Goal: Task Accomplishment & Management: Complete application form

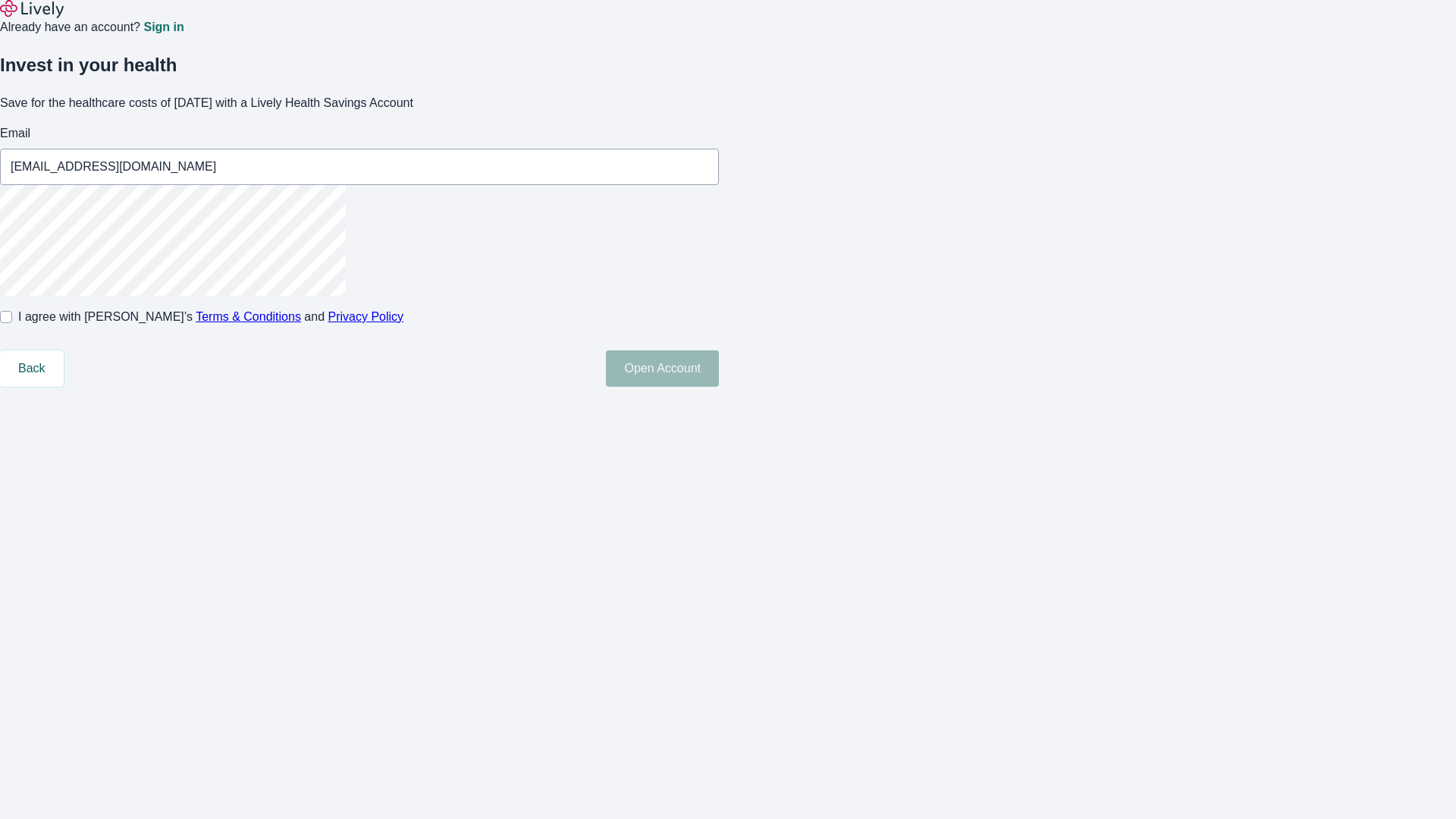
click at [12, 323] on input "I agree with Lively’s Terms & Conditions and Privacy Policy" at bounding box center [6, 317] width 12 height 12
checkbox input "true"
click at [719, 387] on button "Open Account" at bounding box center [662, 369] width 113 height 36
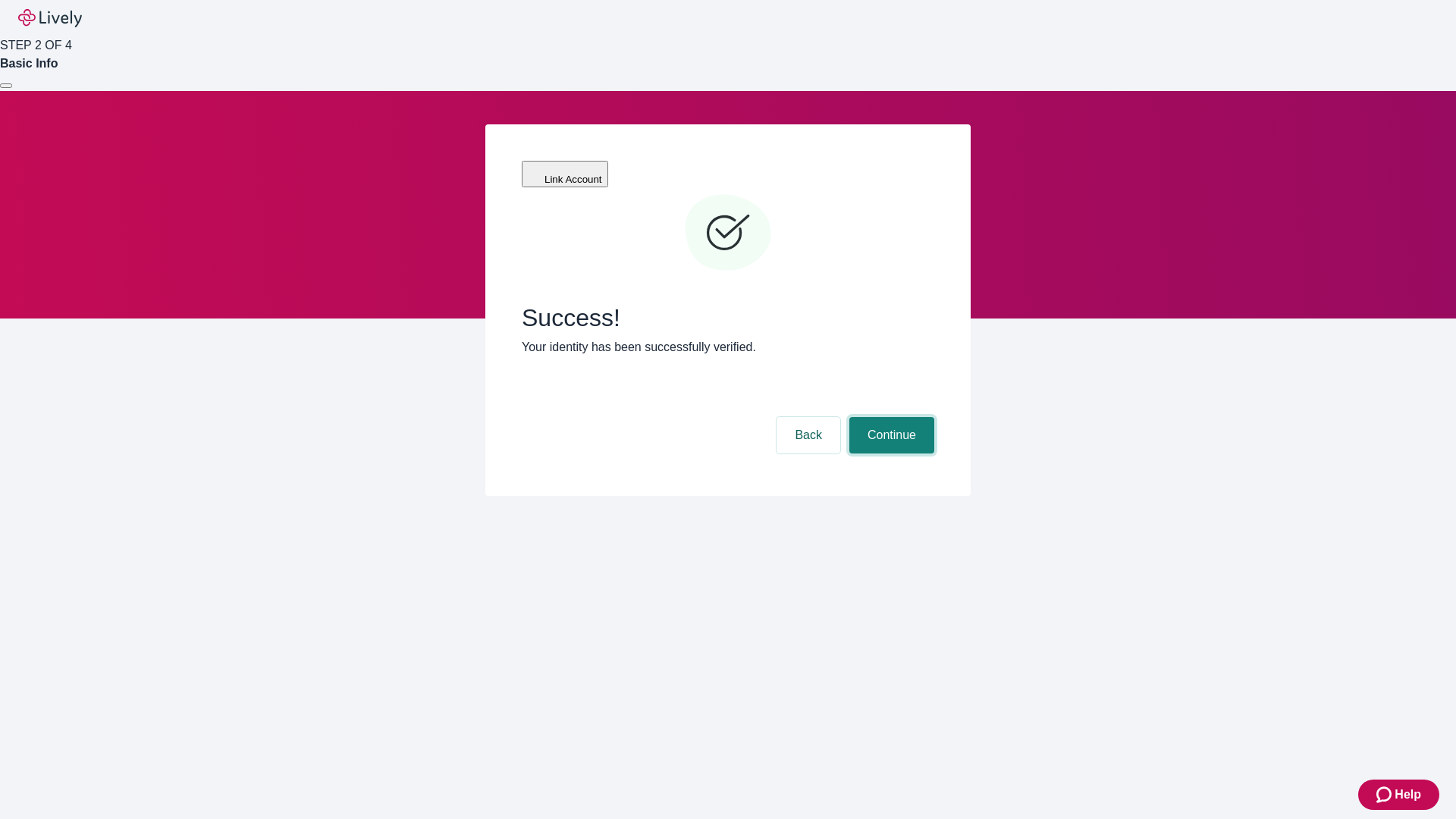
click at [890, 417] on button "Continue" at bounding box center [892, 435] width 85 height 36
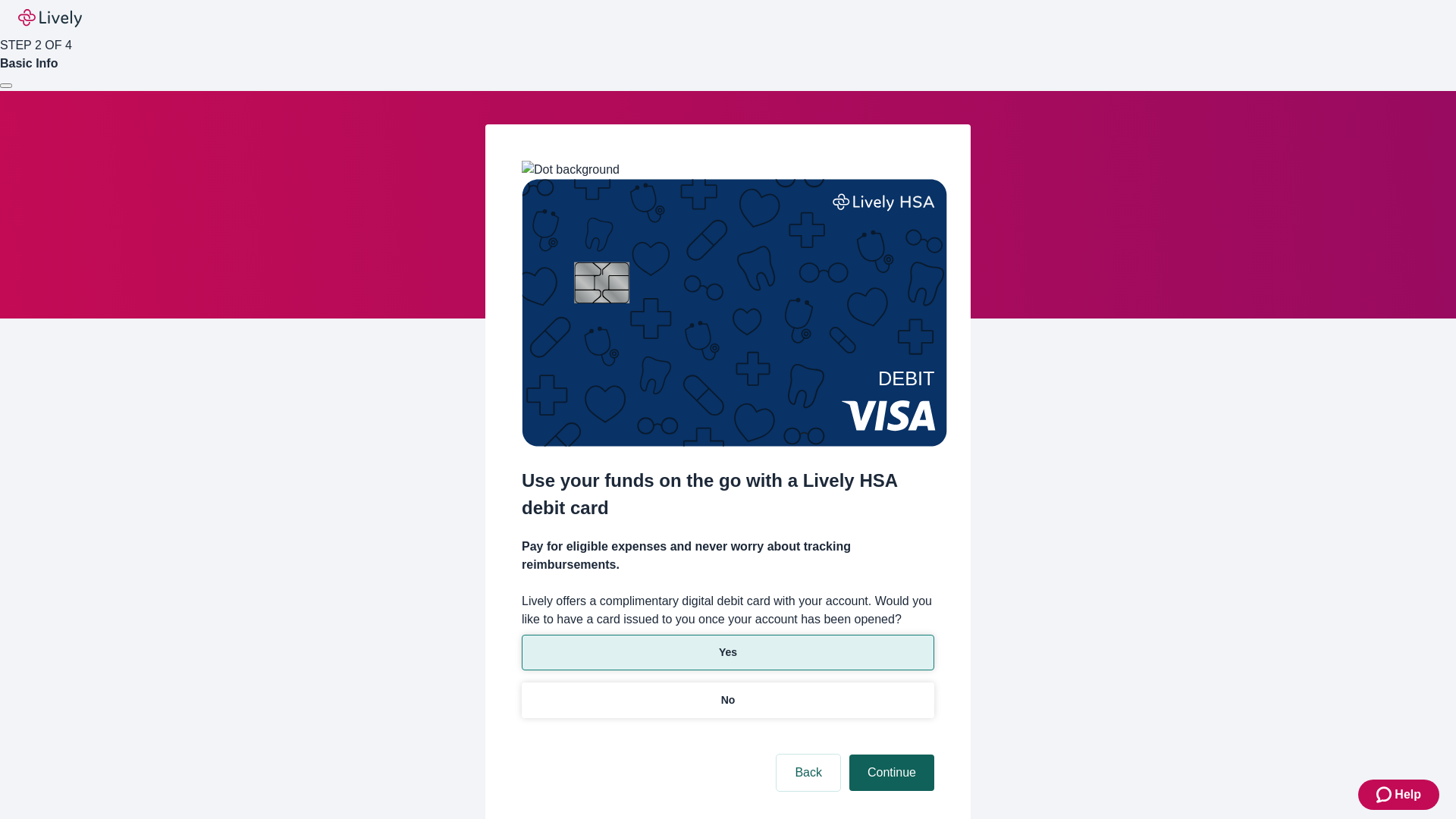
click at [727, 645] on p "Yes" at bounding box center [728, 652] width 18 height 16
click at [890, 755] on button "Continue" at bounding box center [892, 773] width 85 height 36
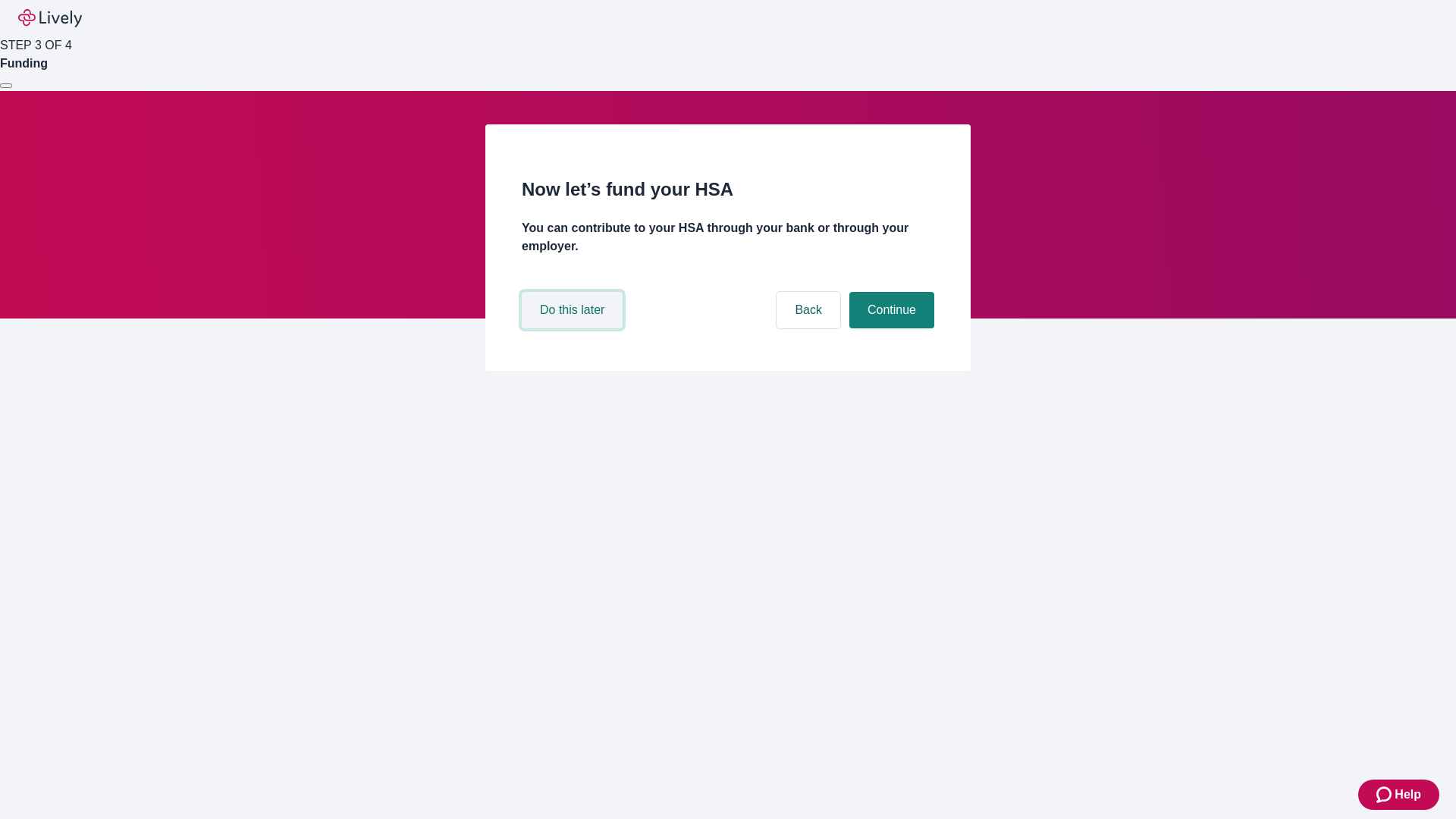
click at [574, 329] on button "Do this later" at bounding box center [573, 310] width 100 height 36
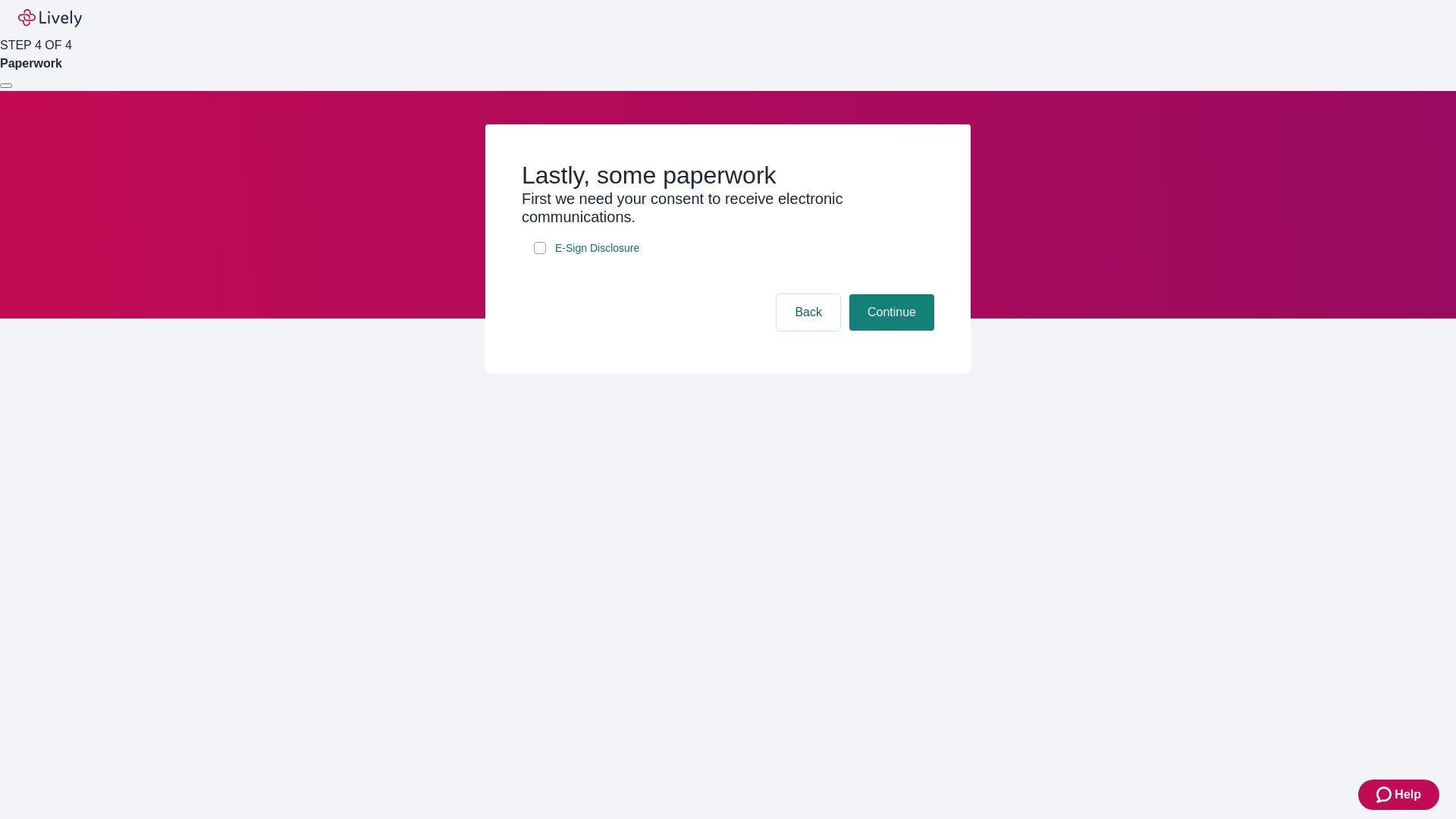
click at [540, 254] on input "E-Sign Disclosure" at bounding box center [539, 247] width 12 height 12
checkbox input "true"
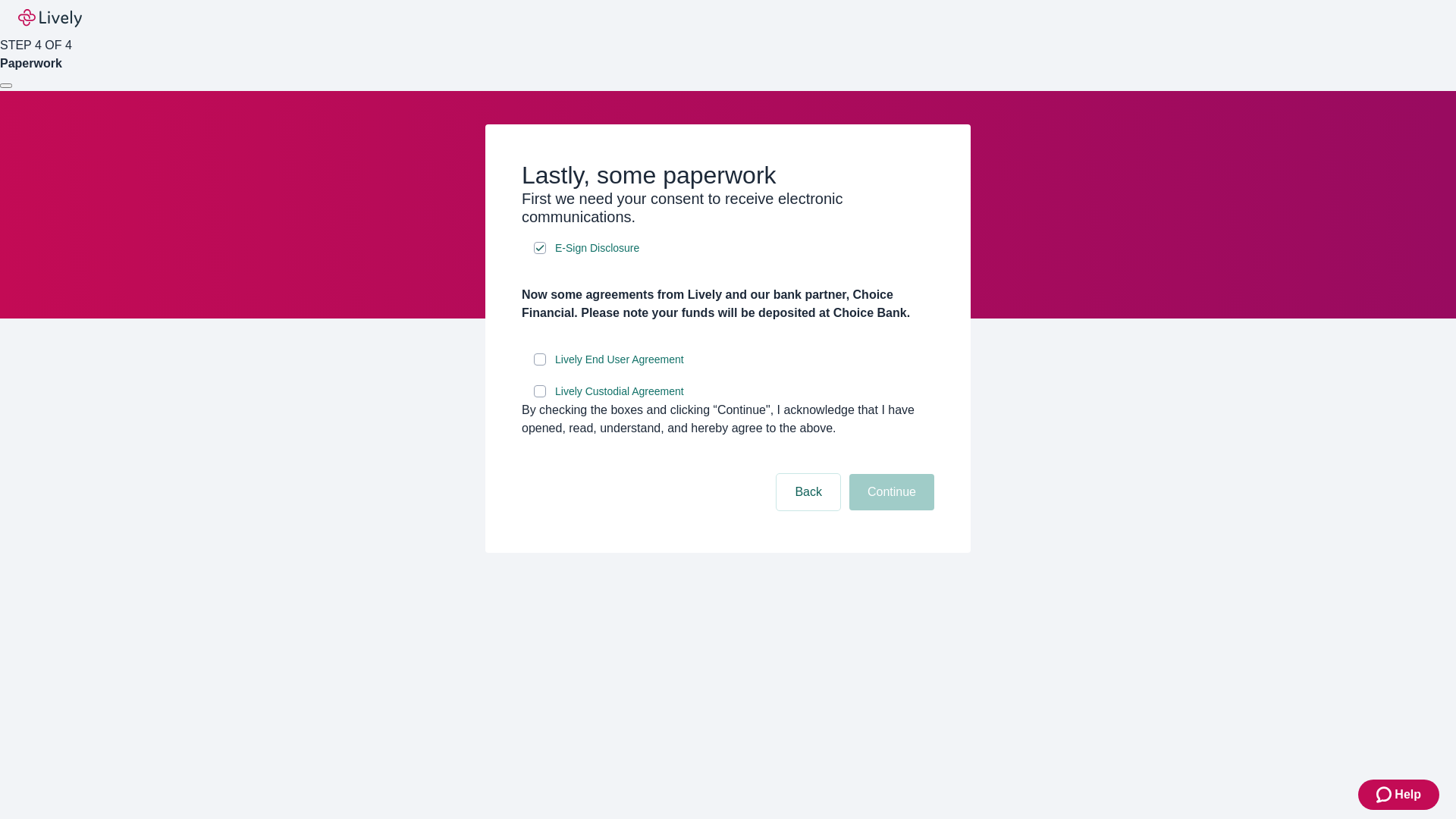
click at [540, 366] on input "Lively End User Agreement" at bounding box center [539, 359] width 12 height 12
checkbox input "true"
click at [540, 397] on input "Lively Custodial Agreement" at bounding box center [539, 391] width 12 height 12
checkbox input "true"
click at [890, 511] on button "Continue" at bounding box center [892, 492] width 85 height 36
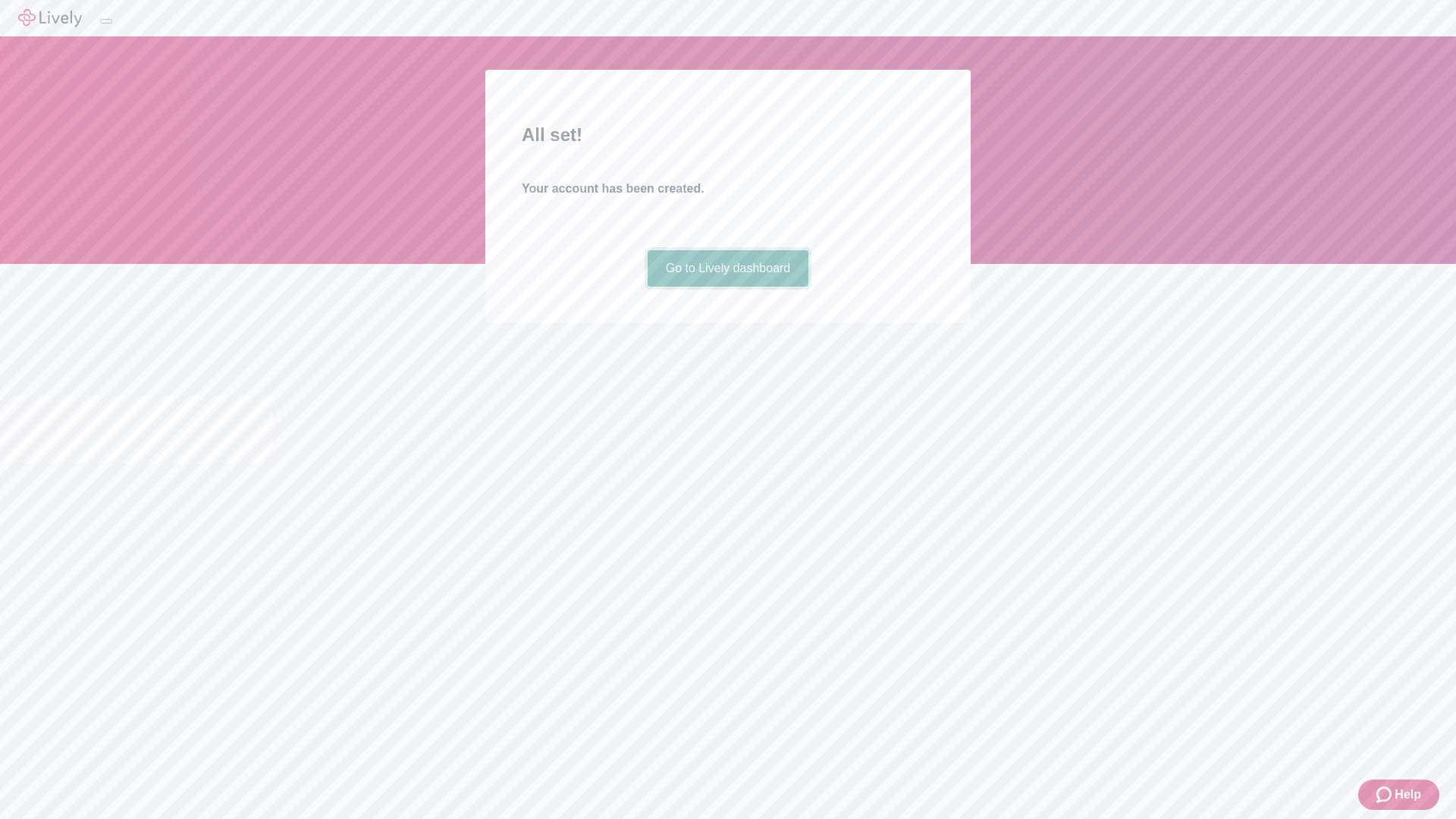
click at [727, 286] on link "Go to Lively dashboard" at bounding box center [728, 268] width 161 height 36
